Goal: Information Seeking & Learning: Check status

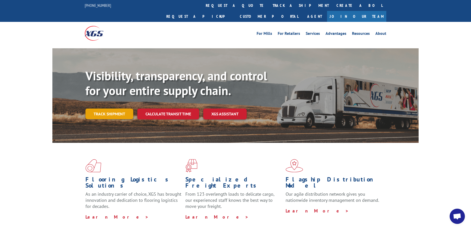
click at [118, 109] on link "Track shipment" at bounding box center [109, 114] width 48 height 11
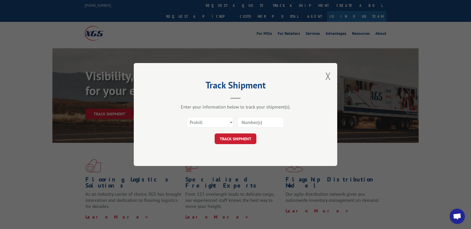
click at [246, 120] on input at bounding box center [260, 122] width 47 height 11
click at [187, 117] on select "Select category... Probill BOL PO" at bounding box center [210, 122] width 47 height 11
select select "bol"
click option "BOL" at bounding box center [0, 0] width 0 height 0
drag, startPoint x: 259, startPoint y: 128, endPoint x: 259, endPoint y: 125, distance: 3.0
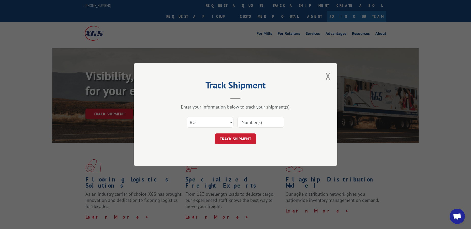
click at [259, 127] on input at bounding box center [260, 122] width 47 height 11
type input "7032120"
click button "TRACK SHIPMENT" at bounding box center [235, 138] width 42 height 11
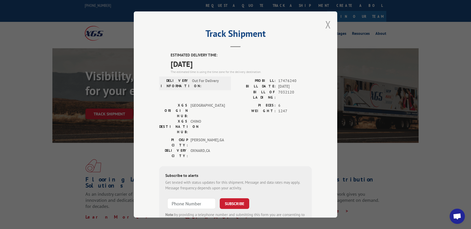
click at [325, 24] on button "Close modal" at bounding box center [328, 24] width 6 height 13
